Goal: Find specific page/section: Find specific page/section

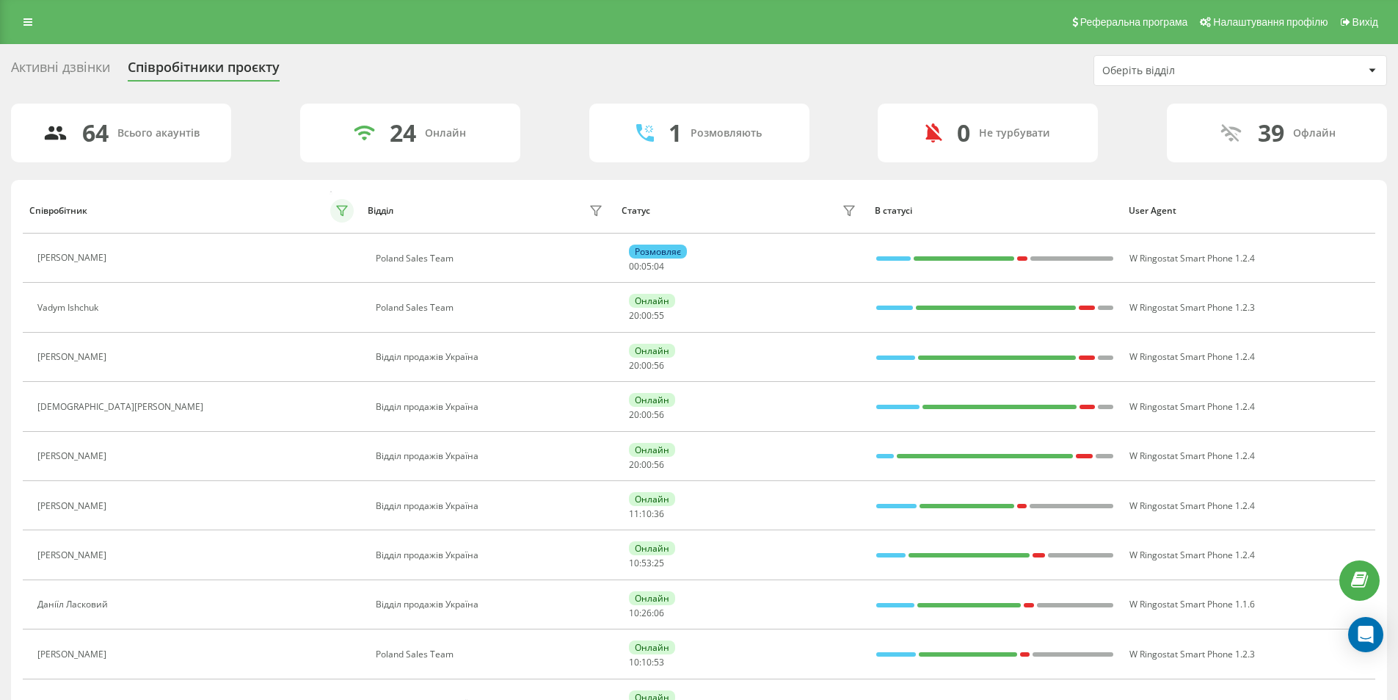
click at [343, 206] on icon at bounding box center [342, 211] width 10 height 10
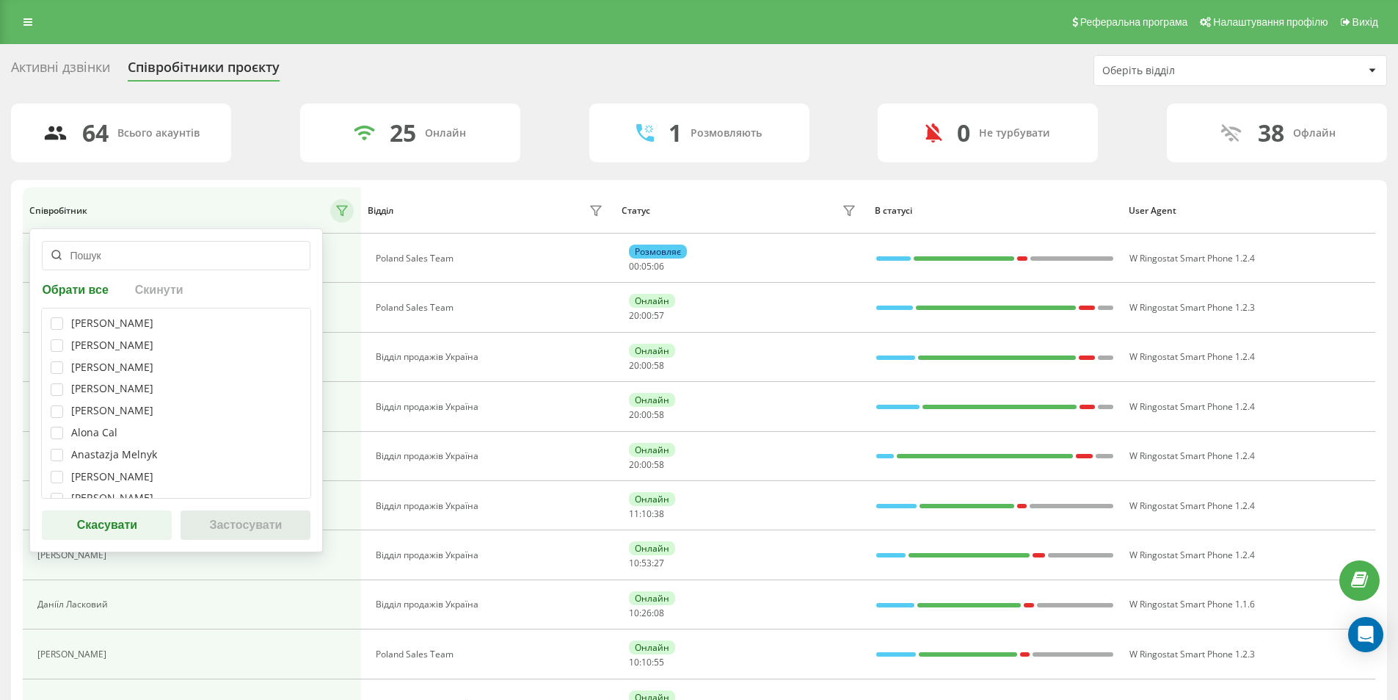
click at [134, 259] on input "text" at bounding box center [176, 255] width 269 height 29
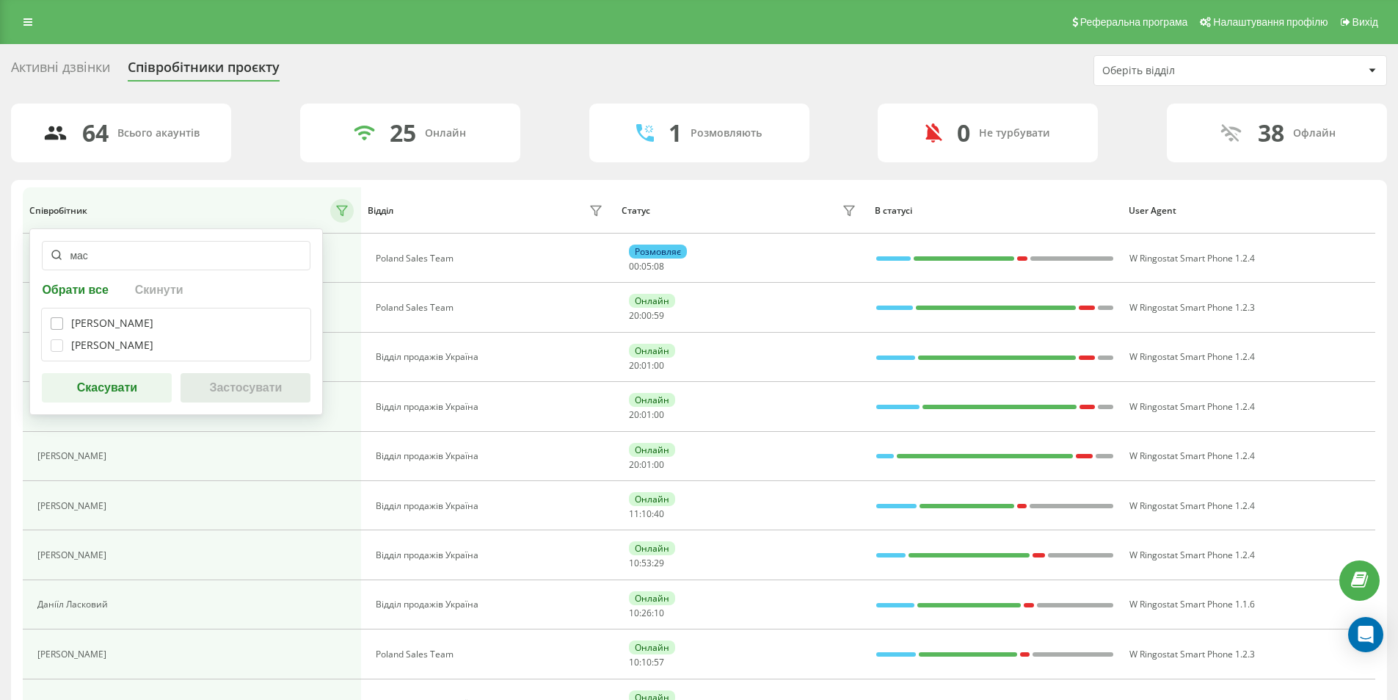
type input "мас"
drag, startPoint x: 57, startPoint y: 322, endPoint x: 55, endPoint y: 344, distance: 22.8
click at [56, 317] on label at bounding box center [57, 317] width 12 height 0
checkbox input "true"
click at [57, 339] on label at bounding box center [57, 339] width 12 height 0
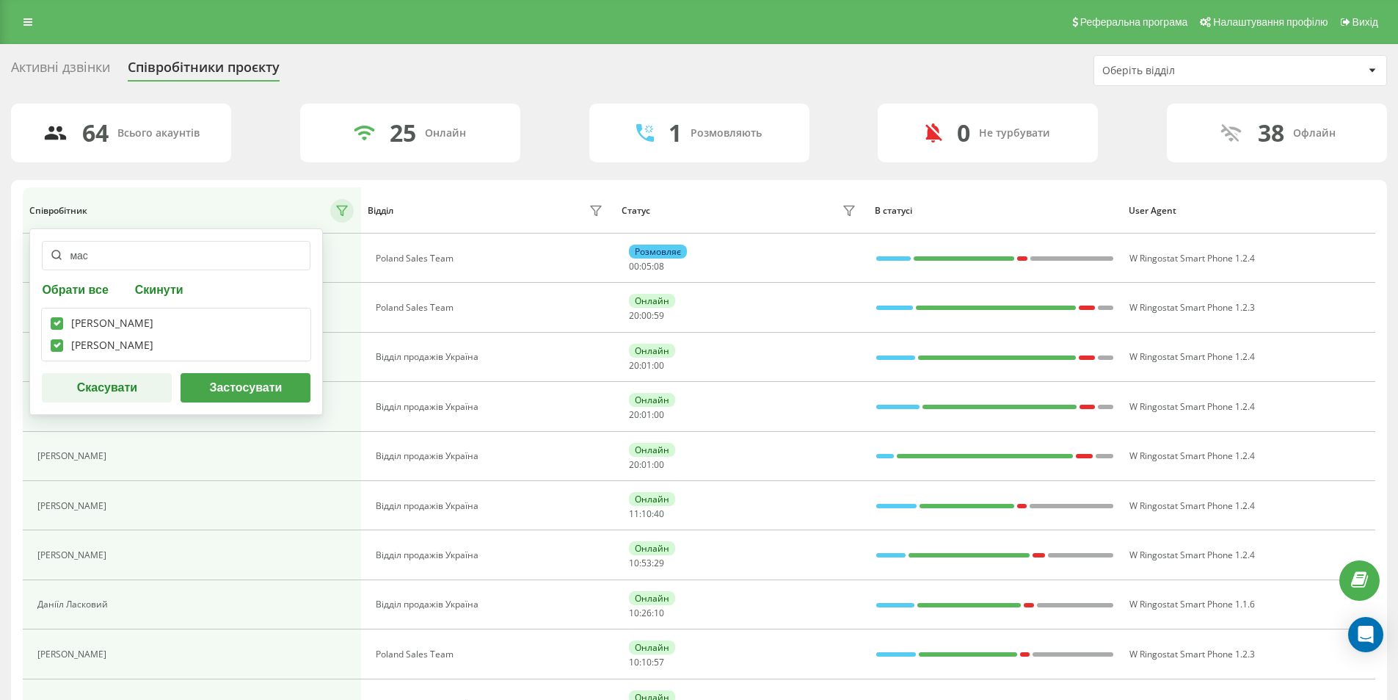
checkbox input "true"
click at [234, 402] on button "Застосувати" at bounding box center [246, 387] width 130 height 29
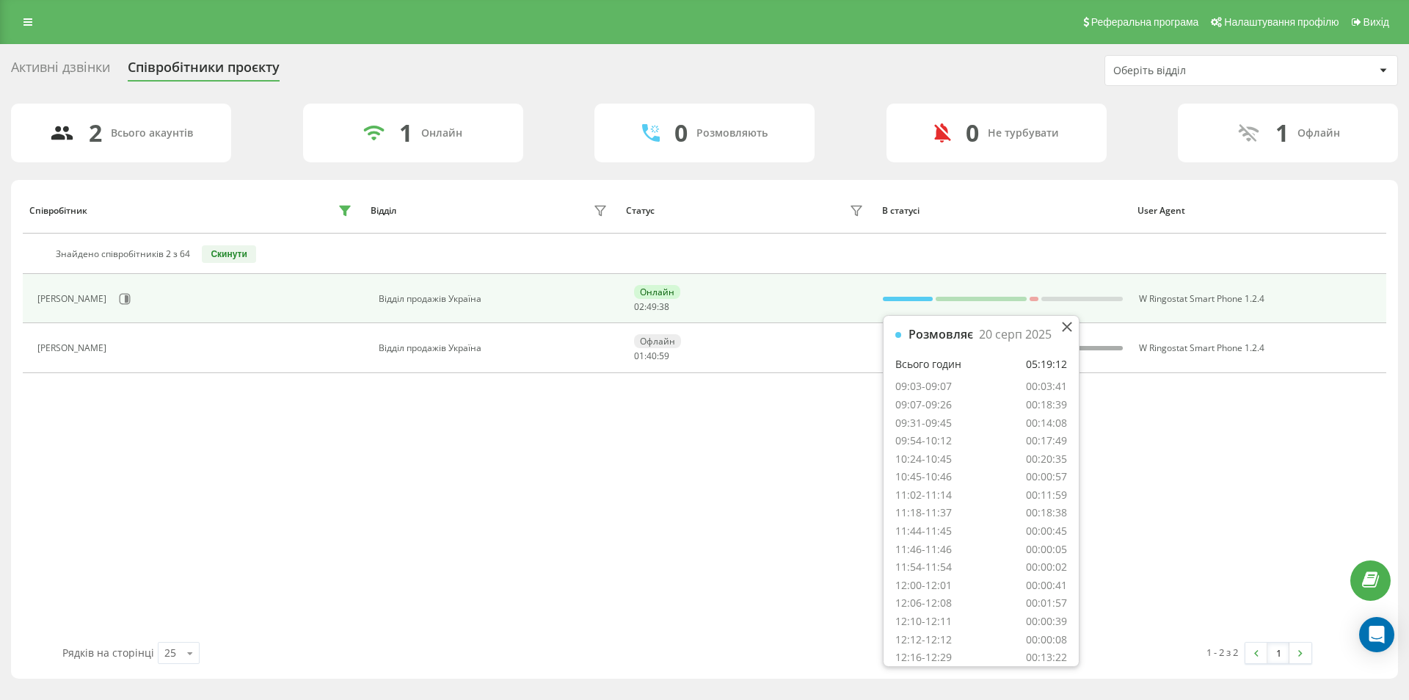
click at [901, 300] on div at bounding box center [908, 299] width 50 height 4
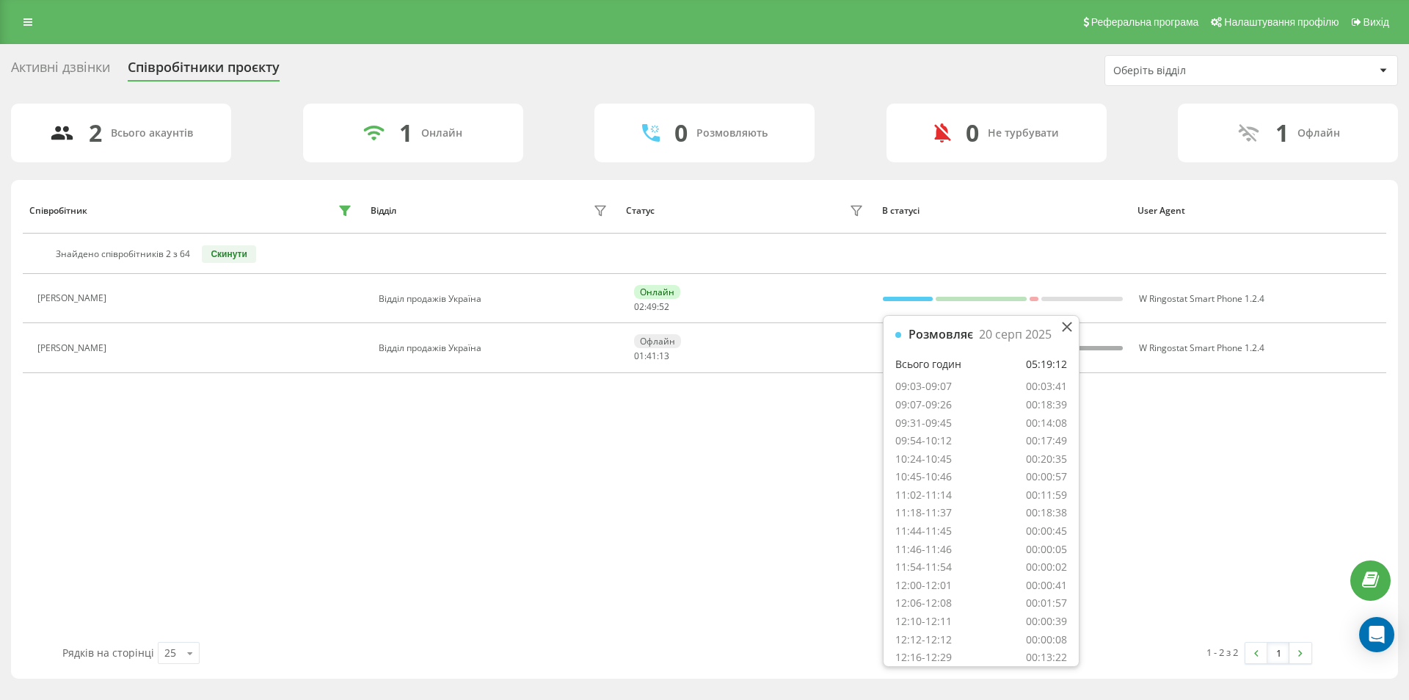
click at [1018, 560] on div "11:54-11:54 00:00:02" at bounding box center [982, 567] width 172 height 14
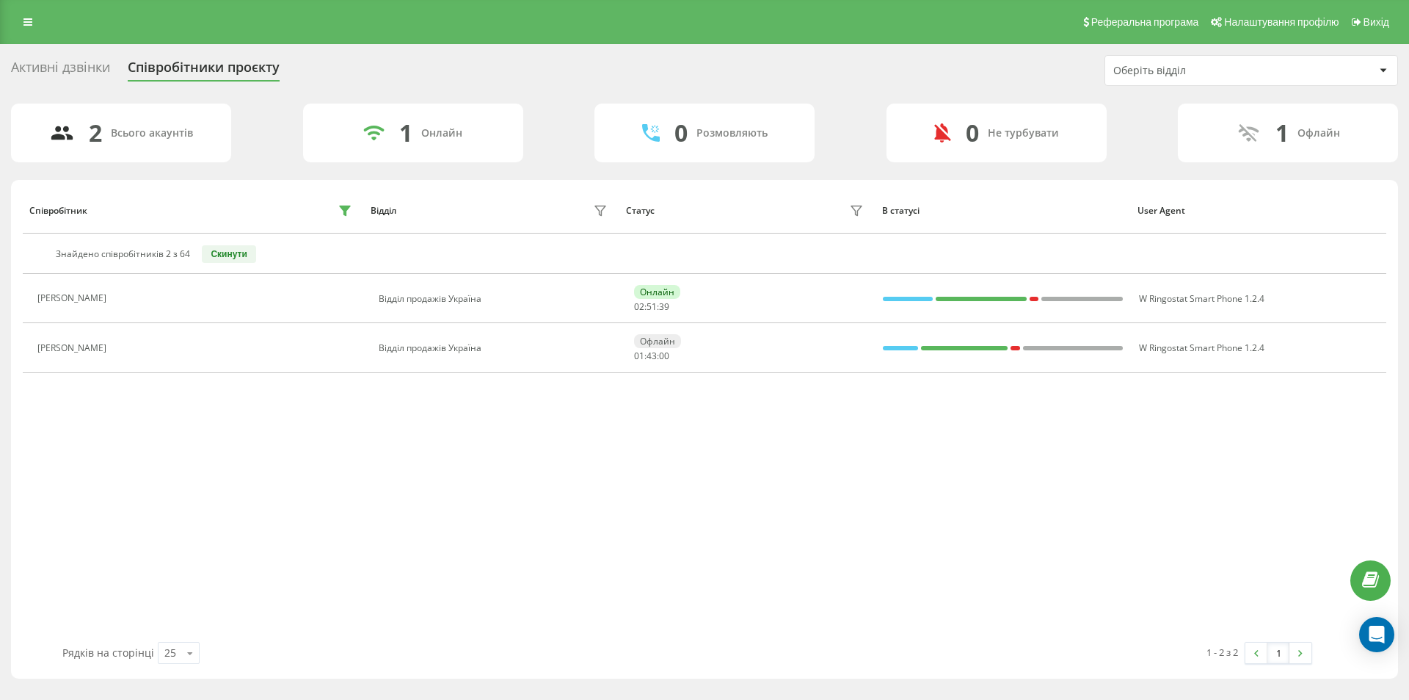
click at [828, 504] on div "Співробітник Відділ Статус В статусі User Agent Знайдено співробітників 2 з 64 …" at bounding box center [705, 414] width 1364 height 454
